Goal: Information Seeking & Learning: Learn about a topic

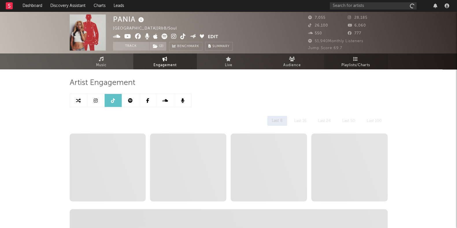
click at [357, 60] on icon at bounding box center [355, 59] width 5 height 5
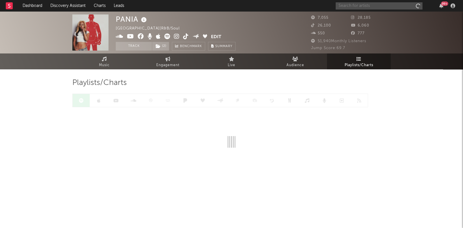
click at [357, 6] on input "text" at bounding box center [378, 5] width 87 height 7
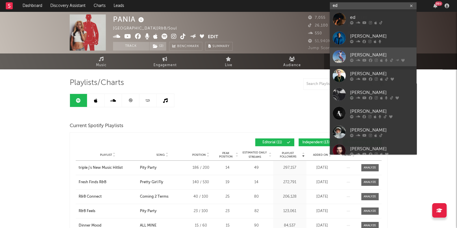
type input "ed"
click at [353, 60] on icon at bounding box center [351, 59] width 3 height 3
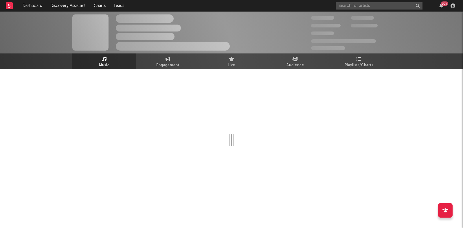
click at [353, 60] on link "Playlists/Charts" at bounding box center [359, 61] width 64 height 16
